Goal: Find contact information: Obtain details needed to contact an individual or organization

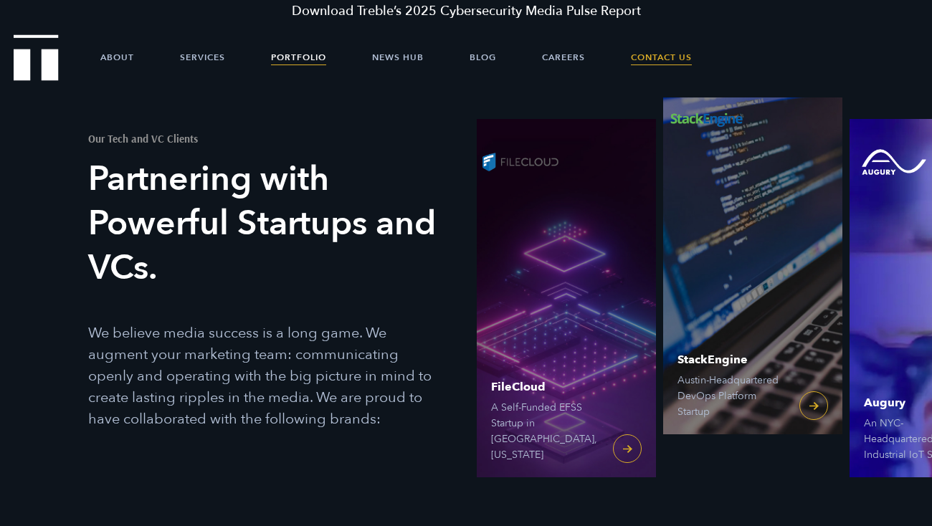
click at [659, 59] on link "Contact Us" at bounding box center [661, 57] width 61 height 43
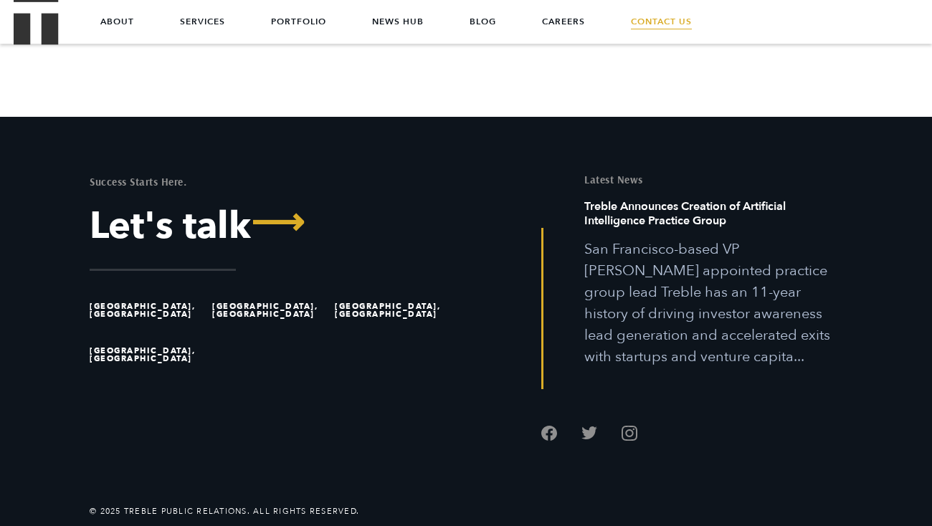
scroll to position [1133, 0]
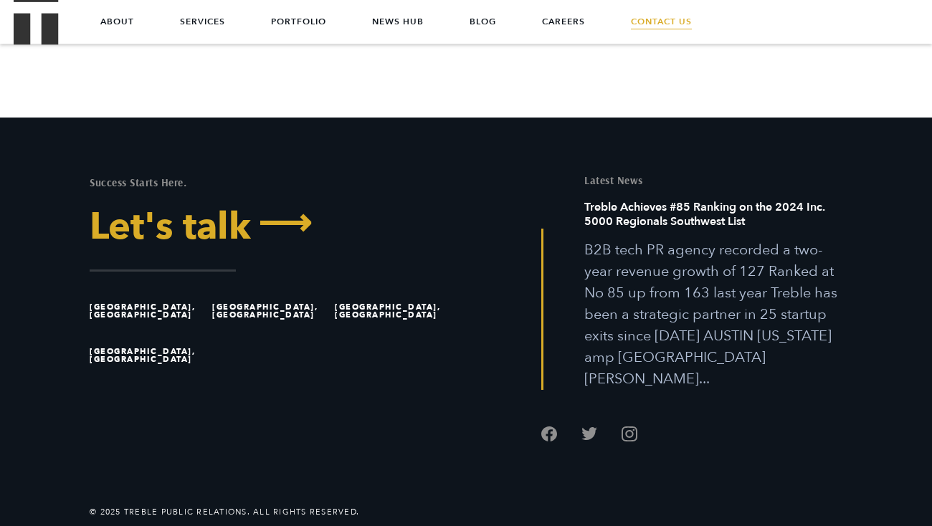
click at [282, 226] on span "⟶" at bounding box center [281, 223] width 61 height 37
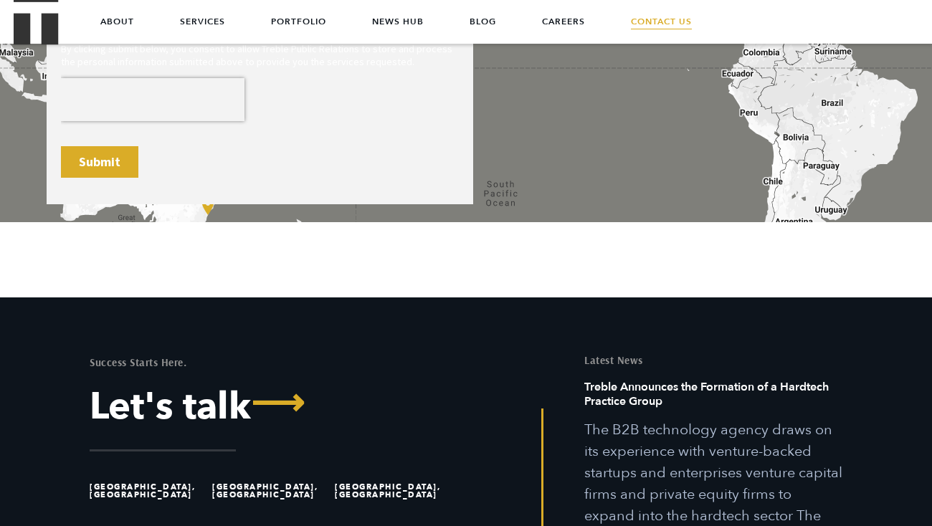
scroll to position [947, 0]
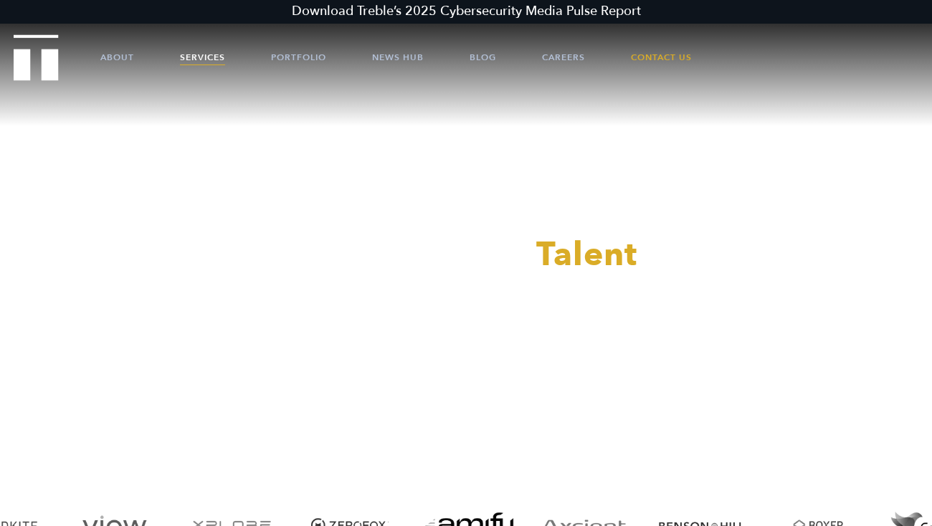
click at [193, 59] on link "Services" at bounding box center [202, 57] width 45 height 43
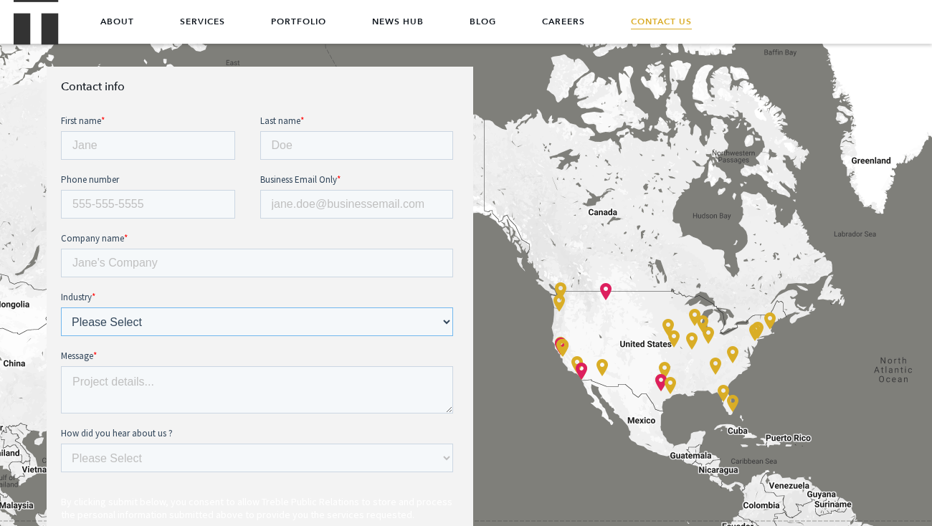
scroll to position [482, 0]
